Goal: Information Seeking & Learning: Learn about a topic

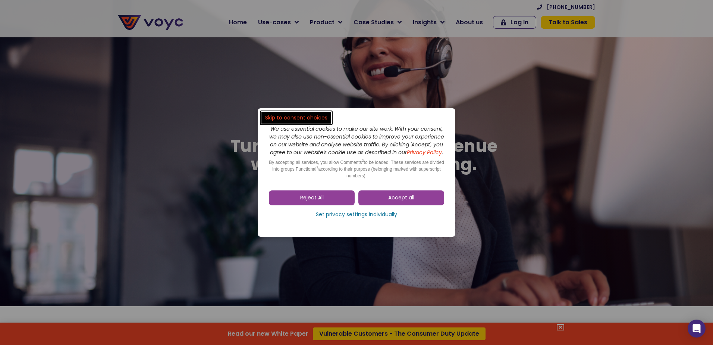
click at [316, 201] on span "Reject All" at bounding box center [312, 197] width 24 height 7
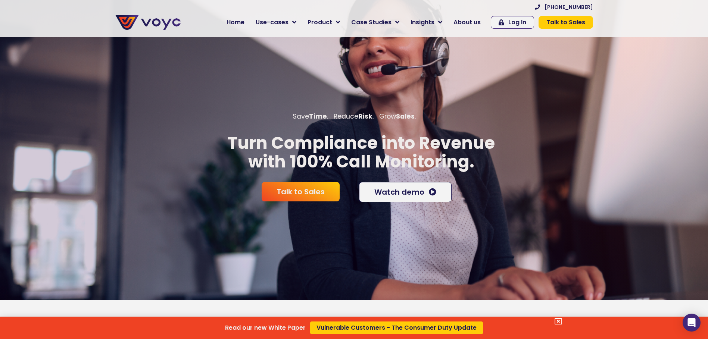
click at [336, 19] on div "Read our new White Paper Vulnerable Customers - The Consumer Duty Update" at bounding box center [354, 169] width 708 height 339
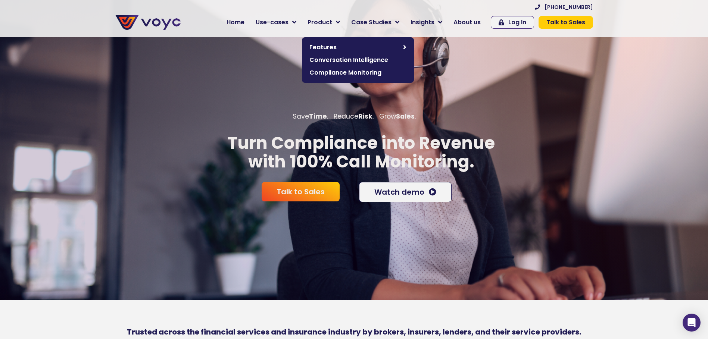
click at [340, 22] on link "Product" at bounding box center [324, 22] width 44 height 15
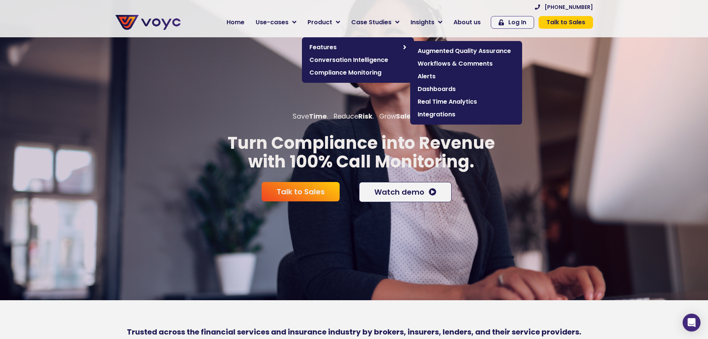
click at [466, 50] on span "Augmented Quality Assurance" at bounding box center [465, 51] width 97 height 9
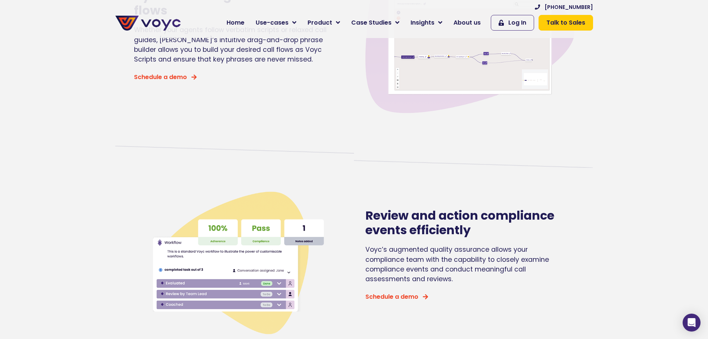
scroll to position [298, 0]
